Goal: Task Accomplishment & Management: Complete application form

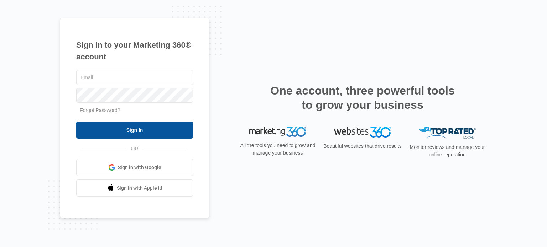
type input "[EMAIL_ADDRESS][DOMAIN_NAME]"
click at [127, 131] on input "Sign In" at bounding box center [134, 130] width 117 height 17
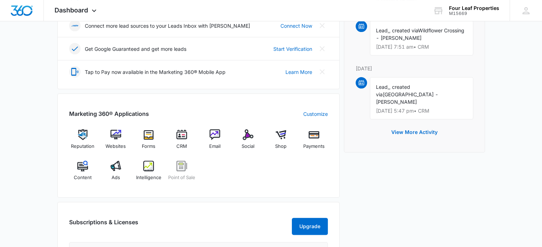
scroll to position [205, 0]
click at [184, 137] on img at bounding box center [181, 134] width 11 height 11
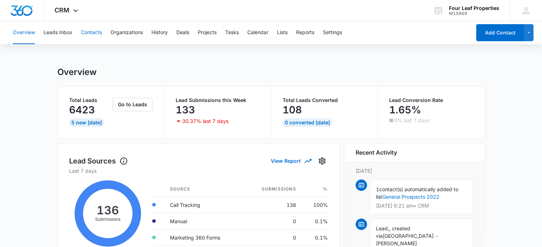
click at [91, 33] on button "Contacts" at bounding box center [91, 32] width 21 height 23
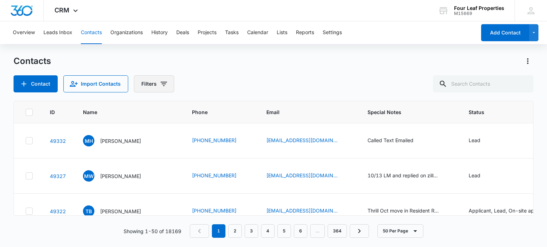
click at [163, 82] on icon "Filters" at bounding box center [164, 84] width 6 height 4
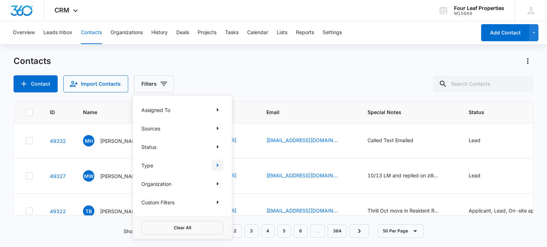
click at [217, 169] on icon "Show Type filters" at bounding box center [217, 165] width 9 height 9
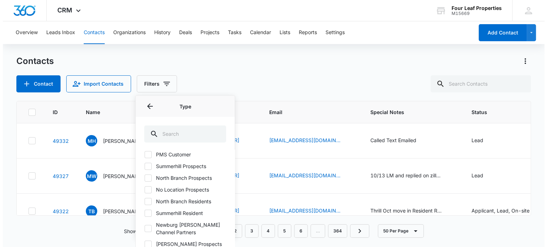
scroll to position [39, 0]
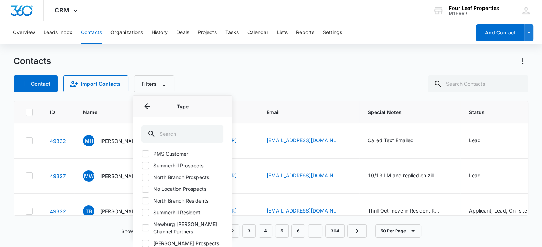
click at [147, 176] on icon at bounding box center [145, 177] width 6 height 6
click at [142, 177] on input "North Branch Prospects" at bounding box center [141, 177] width 0 height 0
checkbox input "true"
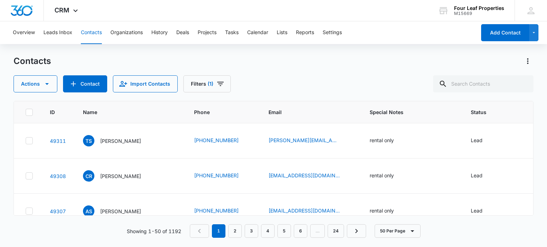
click at [336, 72] on div "Contacts Actions Contact Import Contacts Filters (1)" at bounding box center [274, 74] width 520 height 37
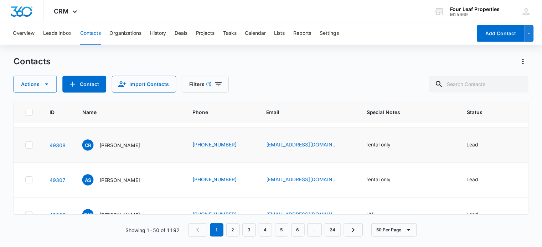
scroll to position [26, 0]
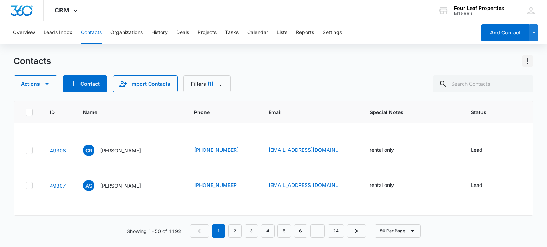
click at [526, 61] on icon "Actions" at bounding box center [527, 61] width 9 height 9
click at [500, 92] on div "Import Contacts" at bounding box center [492, 91] width 47 height 5
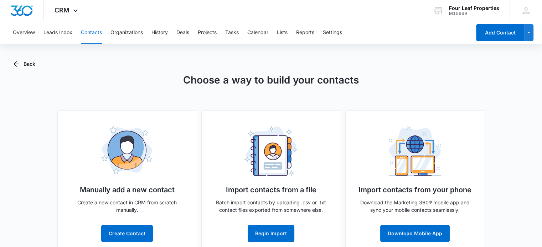
scroll to position [15, 0]
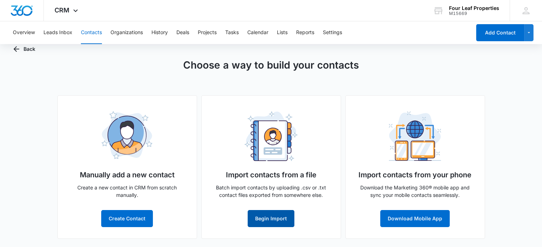
click at [277, 213] on button "Begin Import" at bounding box center [270, 218] width 47 height 17
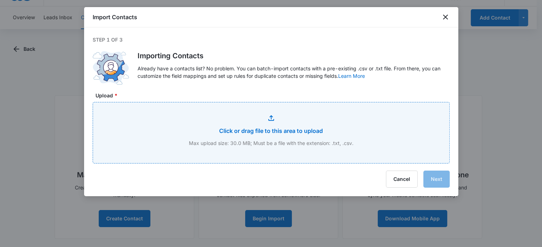
click at [270, 134] on input "Upload *" at bounding box center [271, 133] width 356 height 61
click at [272, 116] on input "Upload *" at bounding box center [271, 133] width 356 height 61
click at [270, 121] on input "Upload *" at bounding box center [271, 133] width 356 height 61
type input "C:\fakepath\North branch list for upload into crm.csv"
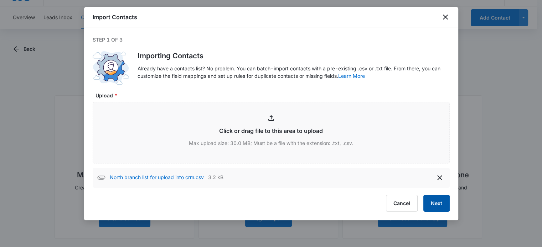
click at [433, 202] on button "Next" at bounding box center [436, 203] width 26 height 17
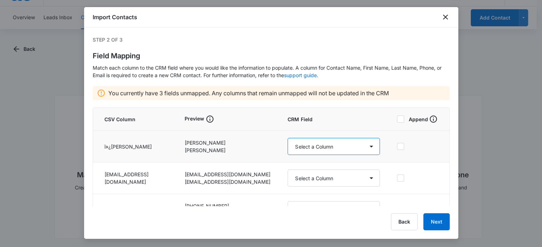
click at [369, 147] on select "Select a Column Referrals Email Referrals Phone Referrals/Address Line 2 Referr…" at bounding box center [333, 146] width 92 height 17
click at [238, 122] on div "Preview" at bounding box center [227, 119] width 86 height 9
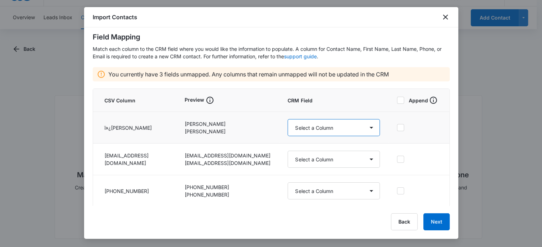
click at [366, 131] on select "Select a Column Referrals Email Referrals Phone Referrals/Address Line 2 Referr…" at bounding box center [333, 127] width 92 height 17
select select "78"
click at [287, 119] on select "Select a Column Referrals Email Referrals Phone Referrals/Address Line 2 Referr…" at bounding box center [333, 127] width 92 height 17
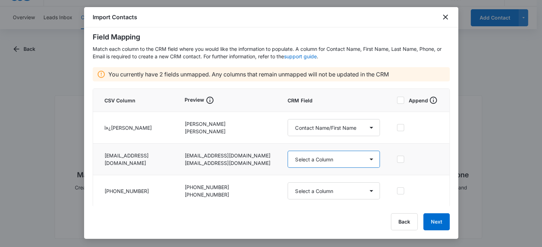
click at [368, 158] on select "Select a Column Referrals Email Referrals Phone Referrals/Address Line 2 Referr…" at bounding box center [333, 159] width 92 height 17
click at [287, 151] on select "Select a Column Referrals Email Referrals Phone Referrals/Address Line 2 Referr…" at bounding box center [333, 159] width 92 height 17
click at [369, 156] on select "Select a Column Referrals Email Referrals Phone Referrals/Address Line 2 Referr…" at bounding box center [333, 159] width 92 height 17
select select "185"
click at [287, 151] on select "Select a Column Referrals Email Referrals Phone Referrals/Address Line 2 Referr…" at bounding box center [333, 159] width 92 height 17
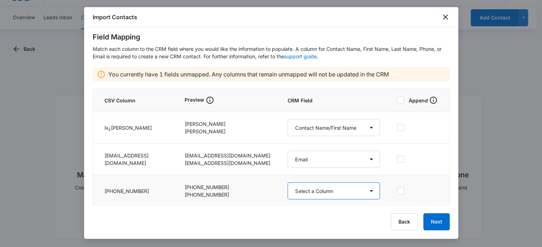
click at [368, 189] on select "Select a Column Referrals Email Referrals Phone Referrals/Address Line 2 Referr…" at bounding box center [333, 191] width 92 height 17
select select "222"
click at [287, 183] on select "Select a Column Referrals Email Referrals Phone Referrals/Address Line 2 Referr…" at bounding box center [333, 191] width 92 height 17
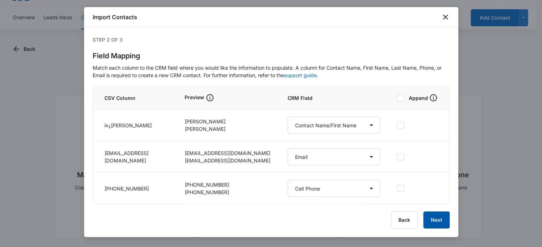
click at [433, 219] on button "Next" at bounding box center [436, 220] width 26 height 17
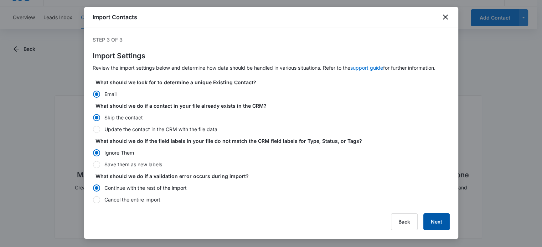
click at [431, 218] on button "Next" at bounding box center [436, 222] width 26 height 17
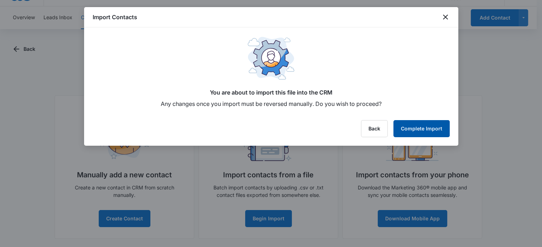
click at [433, 128] on button "Complete Import" at bounding box center [421, 128] width 56 height 17
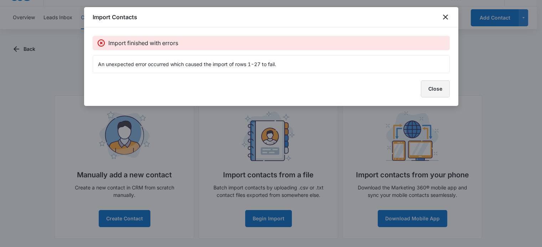
click at [439, 84] on button "Close" at bounding box center [435, 88] width 29 height 17
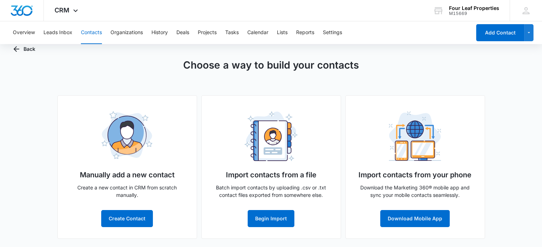
click at [86, 29] on button "Contacts" at bounding box center [91, 32] width 21 height 23
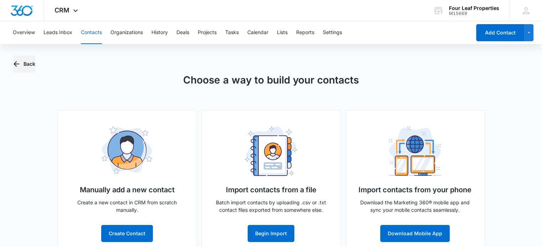
click at [22, 66] on button "Back" at bounding box center [25, 64] width 22 height 17
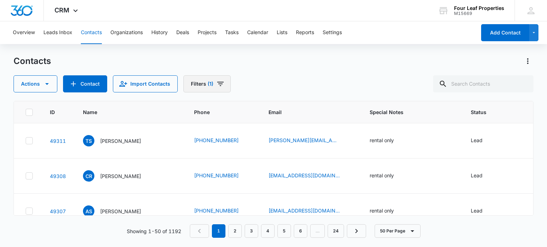
click at [221, 84] on icon "Filters" at bounding box center [220, 84] width 9 height 9
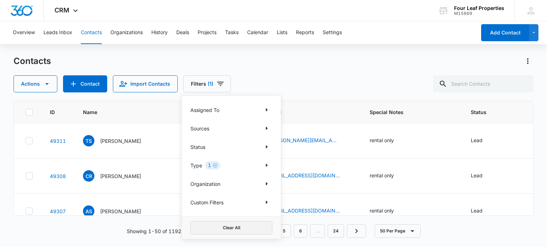
click at [246, 225] on button "Clear All" at bounding box center [232, 228] width 82 height 14
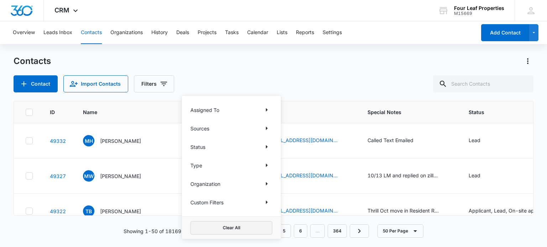
click at [246, 225] on button "Clear All" at bounding box center [232, 228] width 82 height 14
click at [271, 83] on div "Contact Import Contacts Filters Assigned To Sources Status Type Organization Cu…" at bounding box center [274, 83] width 520 height 17
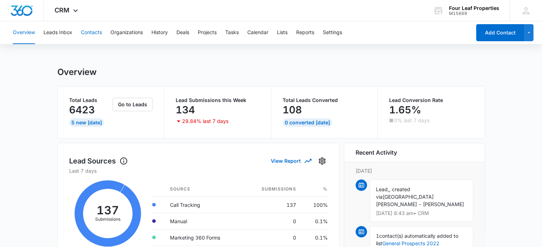
click at [91, 33] on button "Contacts" at bounding box center [91, 32] width 21 height 23
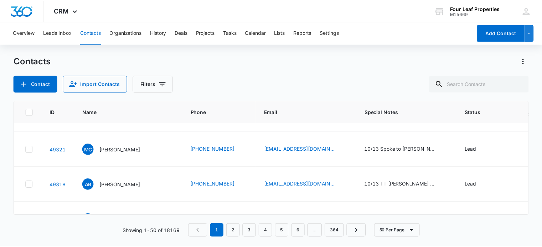
scroll to position [94, 0]
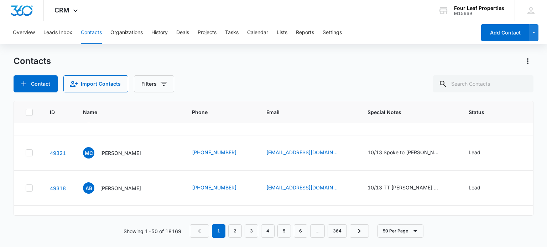
click at [521, 63] on div at bounding box center [524, 61] width 17 height 11
click at [526, 62] on icon "Actions" at bounding box center [527, 61] width 9 height 9
click at [481, 92] on div "Import Contacts" at bounding box center [492, 91] width 47 height 5
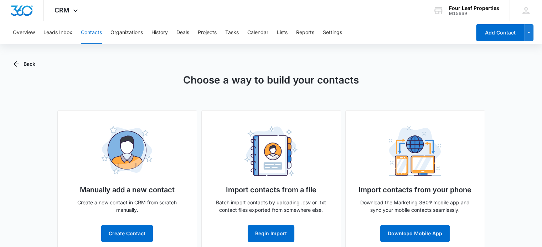
scroll to position [15, 0]
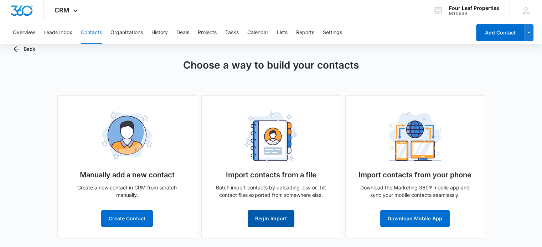
click at [278, 220] on button "Begin Import" at bounding box center [270, 218] width 47 height 17
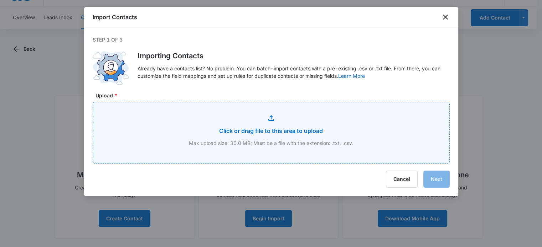
click at [270, 118] on input "Upload *" at bounding box center [271, 133] width 356 height 61
type input "C:\fakepath\North branch list for upload into crm.csv"
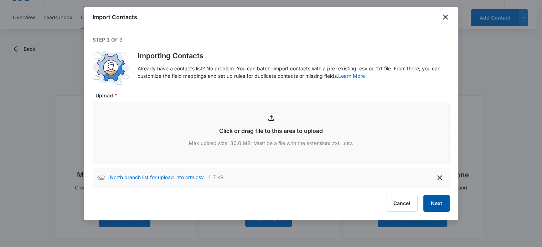
click at [434, 201] on button "Next" at bounding box center [436, 203] width 26 height 17
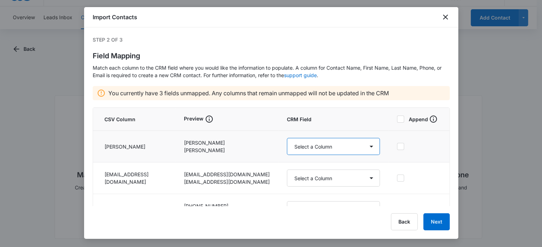
click at [365, 146] on select "Select a Column Referrals Email Referrals Phone Referrals/Address Line 2 Referr…" at bounding box center [333, 146] width 93 height 17
select select "79"
click at [287, 138] on select "Select a Column Referrals Email Referrals Phone Referrals/Address Line 2 Referr…" at bounding box center [333, 146] width 93 height 17
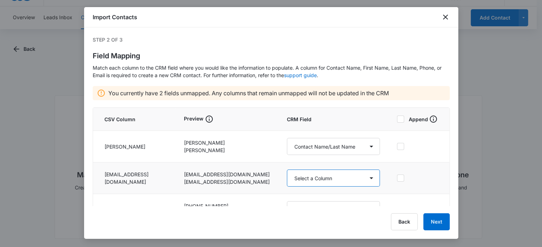
click at [366, 178] on select "Select a Column Referrals Email Referrals Phone Referrals/Address Line 2 Referr…" at bounding box center [333, 178] width 93 height 17
click at [409, 182] on td at bounding box center [418, 179] width 61 height 32
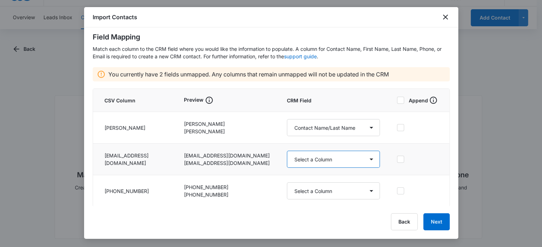
click at [365, 158] on select "Select a Column Referrals Email Referrals Phone Referrals/Address Line 2 Referr…" at bounding box center [333, 159] width 93 height 17
select select "185"
click at [287, 151] on select "Select a Column Referrals Email Referrals Phone Referrals/Address Line 2 Referr…" at bounding box center [333, 159] width 93 height 17
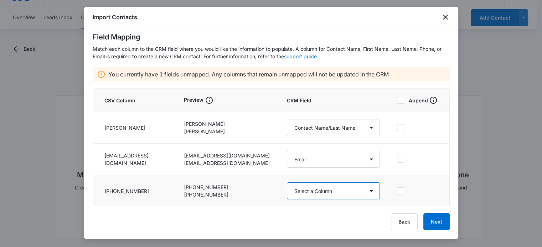
click at [367, 192] on select "Select a Column Referrals Email Referrals Phone Referrals/Address Line 2 Referr…" at bounding box center [333, 191] width 93 height 17
select select "222"
click at [287, 183] on select "Select a Column Referrals Email Referrals Phone Referrals/Address Line 2 Referr…" at bounding box center [333, 191] width 93 height 17
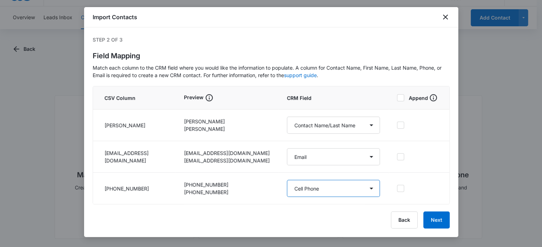
scroll to position [0, 0]
click at [432, 222] on button "Next" at bounding box center [436, 220] width 26 height 17
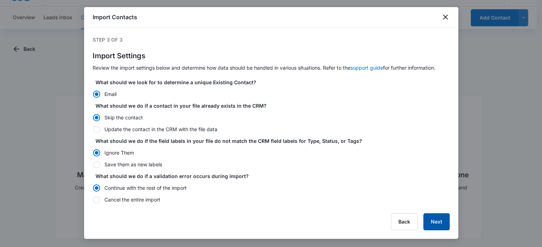
click at [434, 222] on button "Next" at bounding box center [436, 222] width 26 height 17
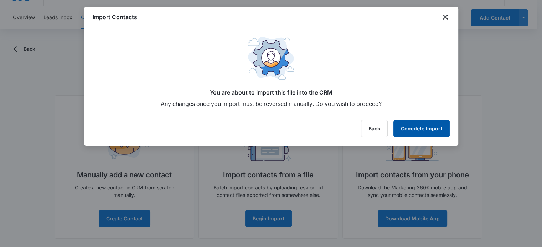
click at [427, 125] on button "Complete Import" at bounding box center [421, 128] width 56 height 17
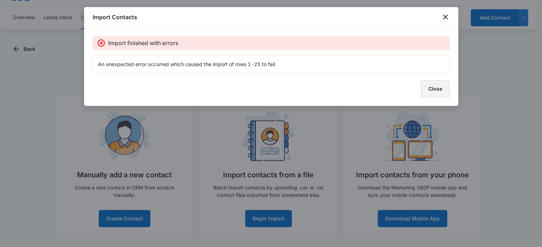
click at [433, 96] on button "Close" at bounding box center [435, 88] width 29 height 17
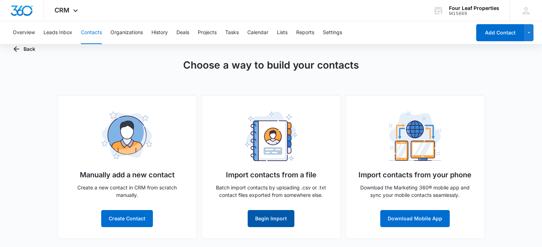
click at [278, 216] on button "Begin Import" at bounding box center [270, 218] width 47 height 17
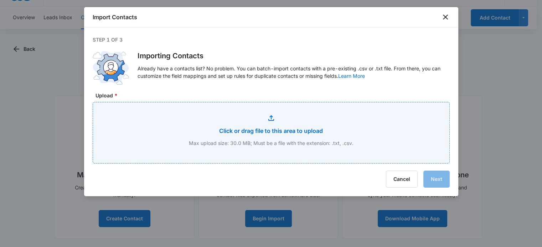
click at [272, 112] on input "Upload *" at bounding box center [271, 133] width 356 height 61
type input "C:\fakepath\North branch list for upload into crm.csv"
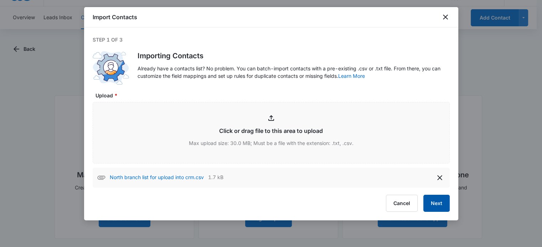
click at [431, 198] on button "Next" at bounding box center [436, 203] width 26 height 17
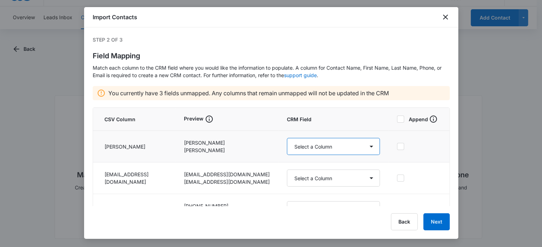
click at [366, 149] on select "Select a Column Referrals Email Referrals Phone Referrals/Address Line 2 Referr…" at bounding box center [333, 146] width 93 height 17
select select "79"
click at [287, 138] on select "Select a Column Referrals Email Referrals Phone Referrals/Address Line 2 Referr…" at bounding box center [333, 146] width 93 height 17
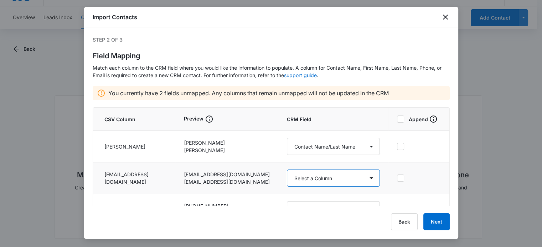
click at [366, 178] on select "Select a Column Referrals Email Referrals Phone Referrals/Address Line 2 Referr…" at bounding box center [333, 178] width 93 height 17
select select "185"
click at [287, 170] on select "Select a Column Referrals Email Referrals Phone Referrals/Address Line 2 Referr…" at bounding box center [333, 178] width 93 height 17
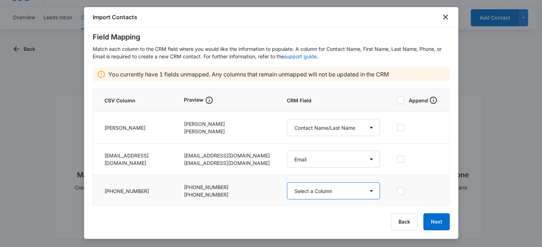
click at [369, 190] on select "Select a Column Referrals Email Referrals Phone Referrals/Address Line 2 Referr…" at bounding box center [333, 191] width 93 height 17
select select "222"
click at [287, 183] on select "Select a Column Referrals Email Referrals Phone Referrals/Address Line 2 Referr…" at bounding box center [333, 191] width 93 height 17
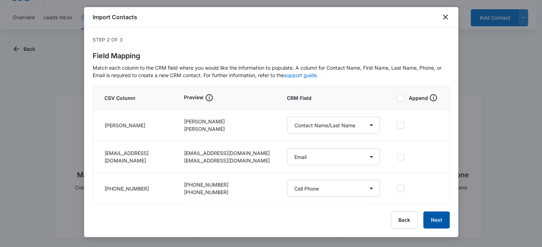
click at [430, 217] on button "Next" at bounding box center [436, 220] width 26 height 17
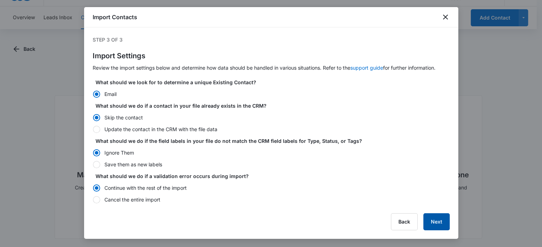
click at [430, 217] on button "Next" at bounding box center [436, 222] width 26 height 17
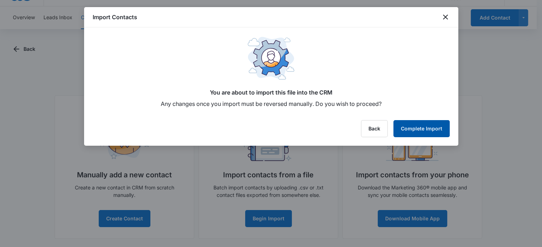
click at [426, 130] on button "Complete Import" at bounding box center [421, 128] width 56 height 17
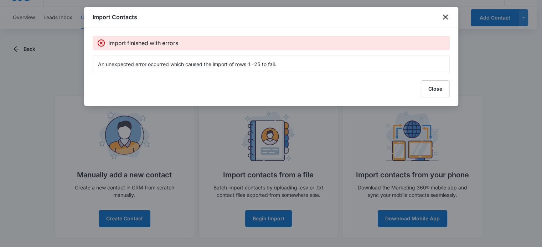
click at [167, 42] on p "Import finished with errors" at bounding box center [143, 43] width 70 height 9
click at [183, 73] on div "An unexpected error occurred which caused the import of rows 1-25 to fail." at bounding box center [271, 64] width 357 height 18
click at [450, 17] on div "Import Contacts" at bounding box center [271, 17] width 374 height 20
click at [443, 17] on icon "close" at bounding box center [445, 17] width 9 height 9
click at [440, 17] on div "Import Contacts" at bounding box center [271, 17] width 374 height 20
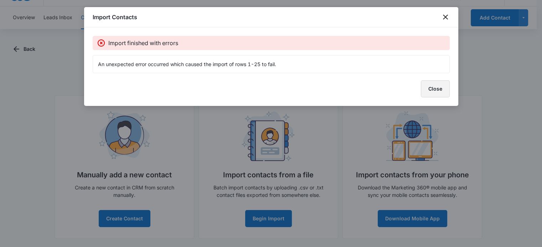
click at [437, 89] on button "Close" at bounding box center [435, 88] width 29 height 17
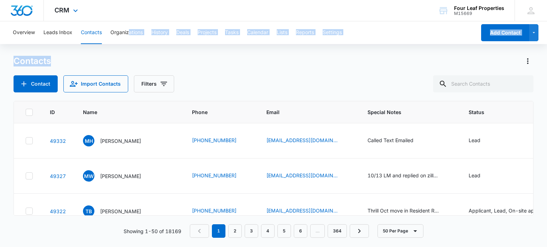
drag, startPoint x: 249, startPoint y: 53, endPoint x: 75, endPoint y: 4, distance: 181.4
click at [121, 20] on div "CRM Apps Reputation Websites Forms CRM Email Social Shop Payments POS Content A…" at bounding box center [273, 123] width 547 height 247
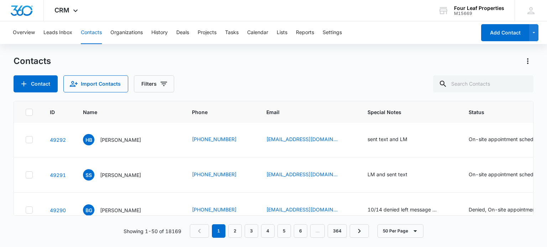
scroll to position [988, 0]
